Goal: Transaction & Acquisition: Purchase product/service

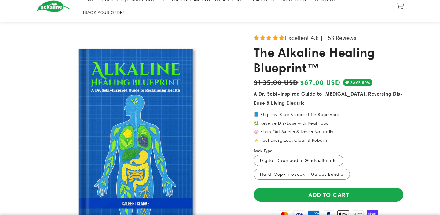
scroll to position [35, 0]
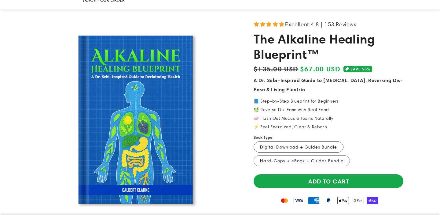
click at [309, 141] on label "Digital Download + Guides Bundle Variant sold out or unavailable" at bounding box center [299, 146] width 90 height 11
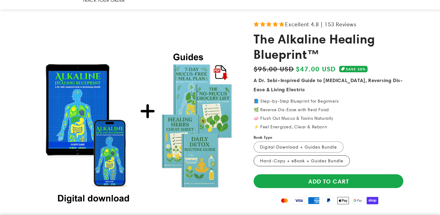
click at [308, 155] on label "Hard-Copy + eBook + Guides Bundle Variant sold out or unavailable" at bounding box center [302, 160] width 96 height 11
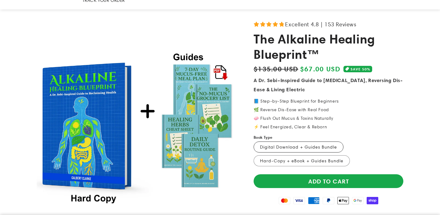
click at [295, 141] on label "Digital Download + Guides Bundle Variant sold out or unavailable" at bounding box center [299, 146] width 90 height 11
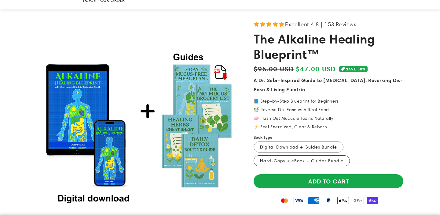
click at [294, 155] on label "Hard-Copy + eBook + Guides Bundle Variant sold out or unavailable" at bounding box center [302, 160] width 96 height 11
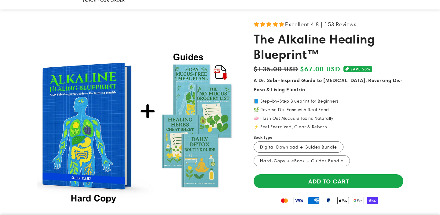
click at [297, 141] on label "Digital Download + Guides Bundle Variant sold out or unavailable" at bounding box center [299, 146] width 90 height 11
